Goal: Task Accomplishment & Management: Manage account settings

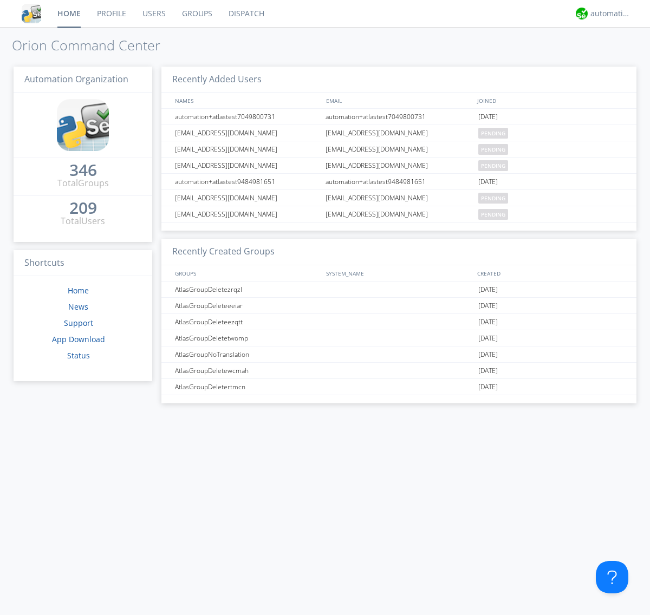
click at [196, 14] on link "Groups" at bounding box center [197, 13] width 47 height 27
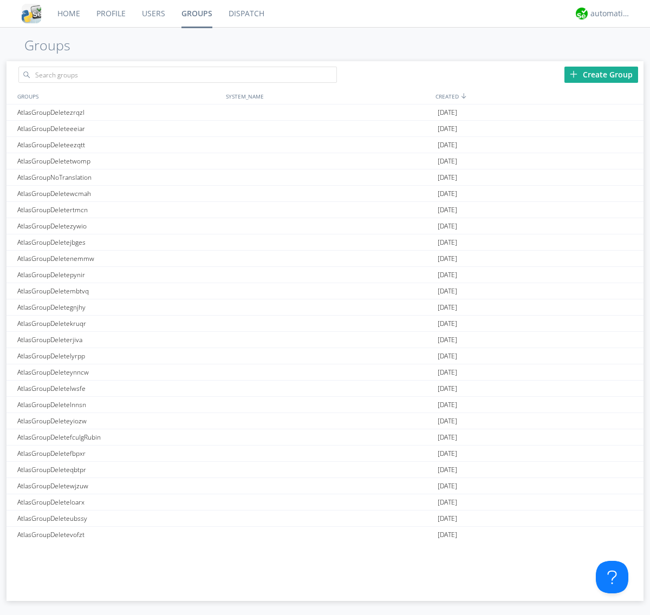
click at [601, 74] on div "Create Group" at bounding box center [602, 75] width 74 height 16
click at [196, 14] on link "Groups" at bounding box center [196, 13] width 47 height 27
type input "AtlasGroupDeletedntyu"
click at [153, 14] on link "Users" at bounding box center [154, 13] width 40 height 27
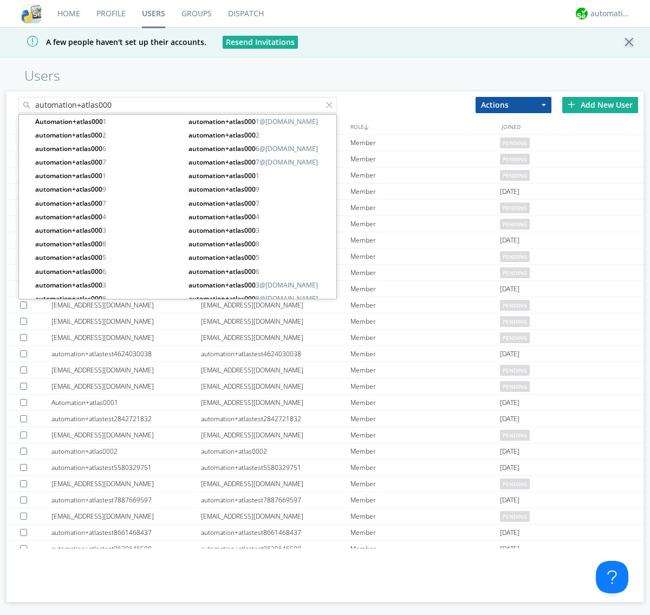
type input "automation+atlas000"
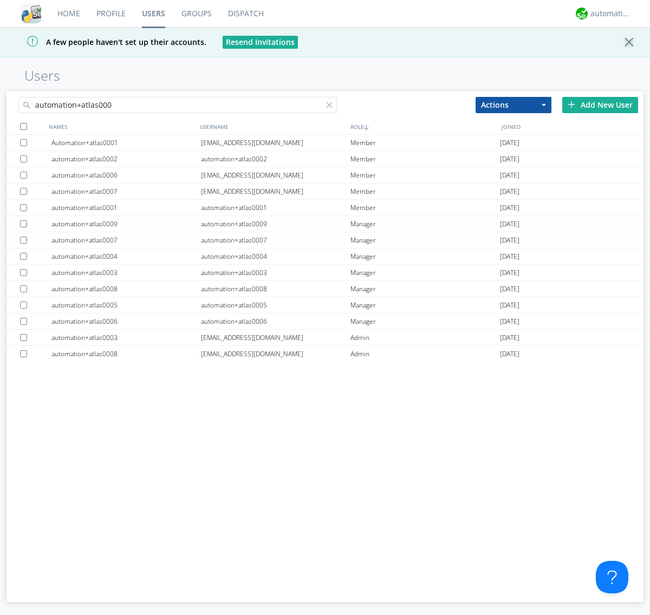
click at [23, 126] on div at bounding box center [23, 126] width 7 height 7
click at [514, 105] on button "Actions" at bounding box center [514, 105] width 76 height 16
click at [0, 0] on link "Add to Group" at bounding box center [0, 0] width 0 height 0
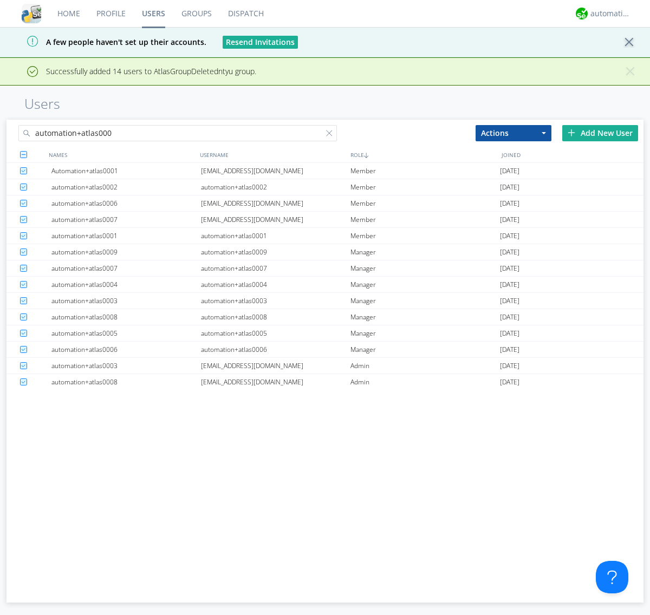
click at [196, 14] on link "Groups" at bounding box center [196, 13] width 47 height 27
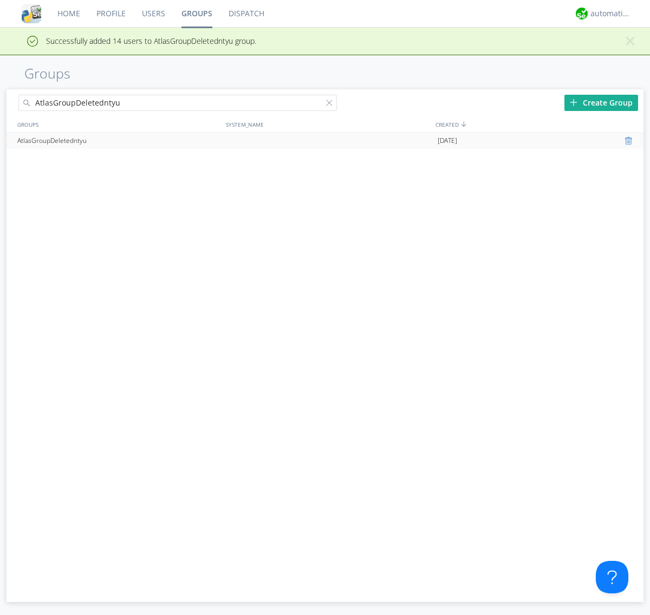
type input "AtlasGroupDeletedntyu"
click at [630, 141] on div at bounding box center [630, 141] width 11 height 9
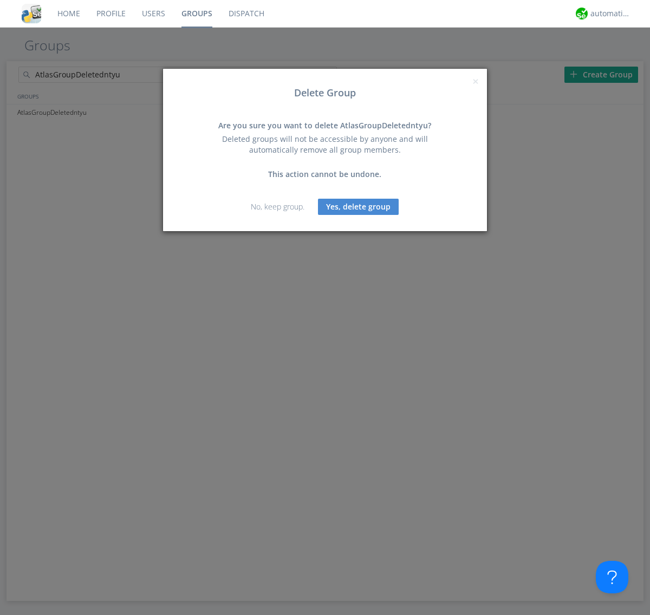
click at [359, 206] on button "Yes, delete group" at bounding box center [358, 207] width 81 height 16
